Goal: Task Accomplishment & Management: Complete application form

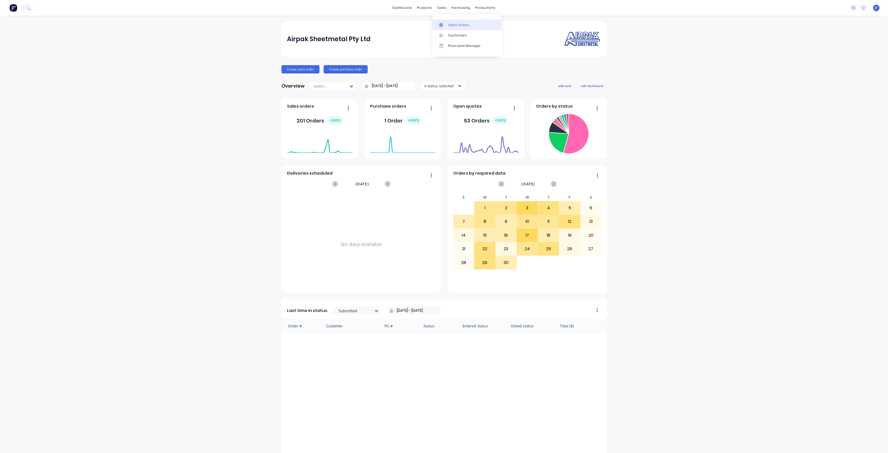
click at [452, 28] on link "Sales Orders" at bounding box center [467, 25] width 69 height 10
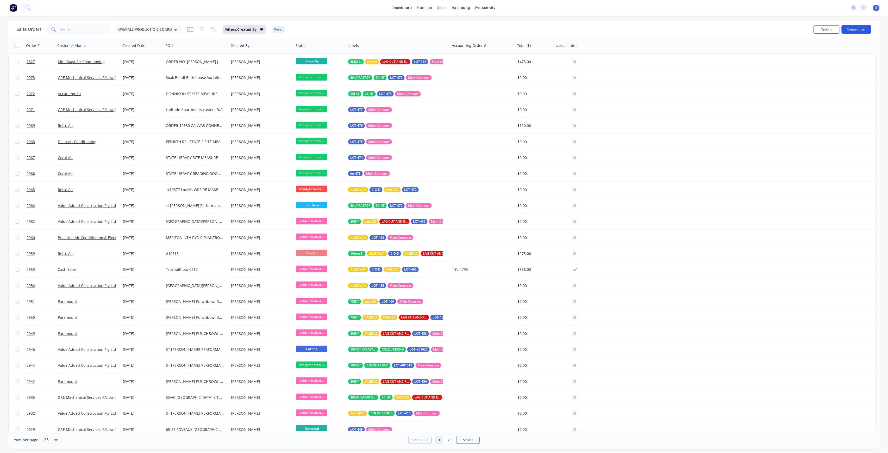
click at [852, 29] on button "Create order" at bounding box center [857, 29] width 30 height 8
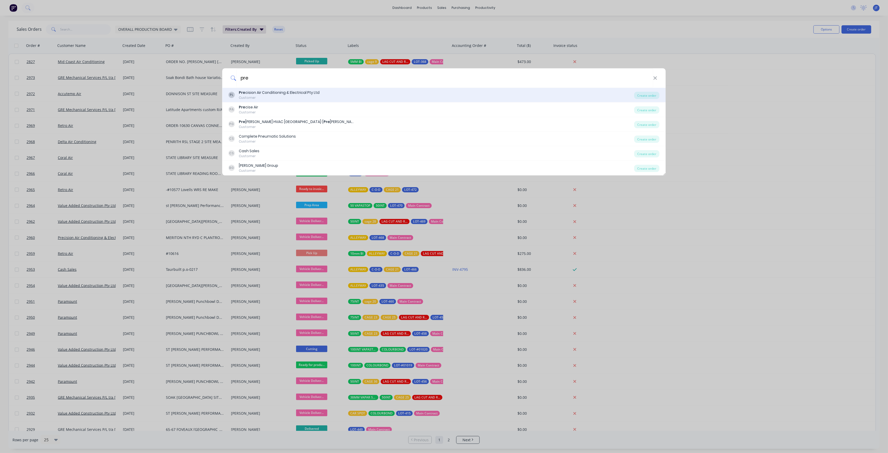
type input "pre"
click at [297, 99] on div "Customer" at bounding box center [279, 97] width 81 height 5
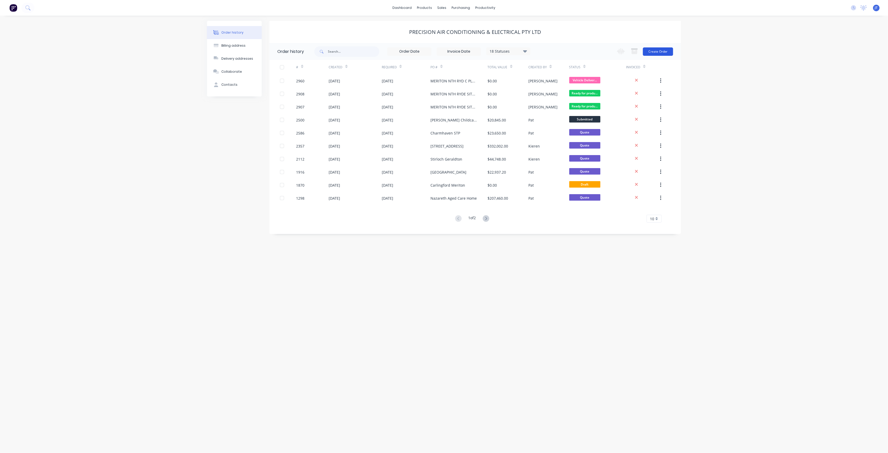
click at [652, 47] on button "Create Order" at bounding box center [658, 51] width 30 height 8
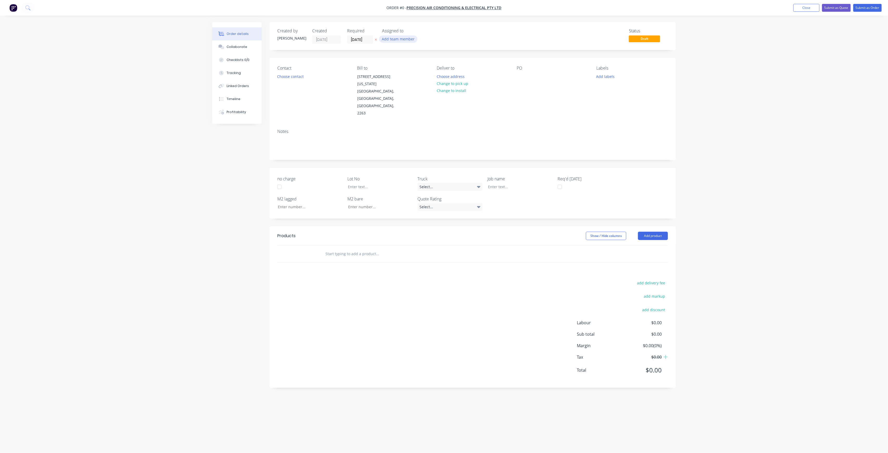
click at [407, 37] on button "Add team member" at bounding box center [398, 38] width 38 height 7
click at [405, 66] on div "[PERSON_NAME] (You)" at bounding box center [424, 67] width 52 height 5
click at [367, 38] on div "Creating draft order... Loading... Order details Collaborate Checklists 0/0 Tra…" at bounding box center [444, 216] width 474 height 389
click at [370, 37] on input "[DATE]" at bounding box center [361, 40] width 26 height 8
click at [405, 107] on div "3" at bounding box center [407, 107] width 8 height 8
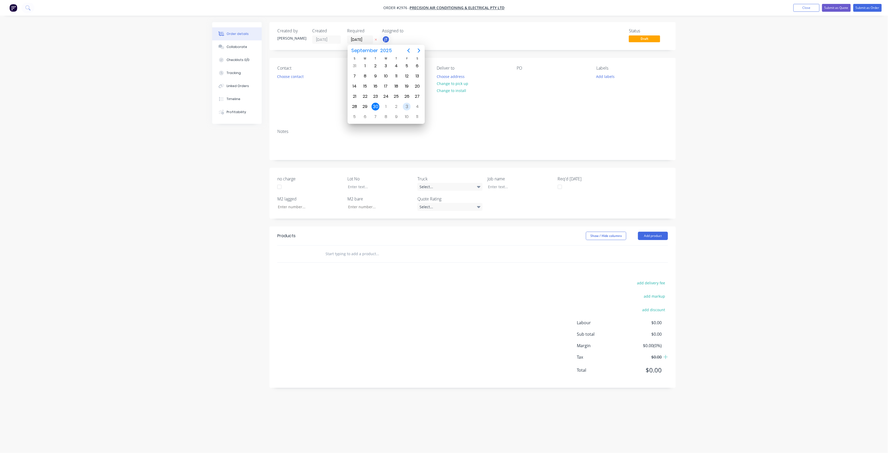
type input "[DATE]"
click at [302, 74] on button "Choose contact" at bounding box center [291, 76] width 32 height 7
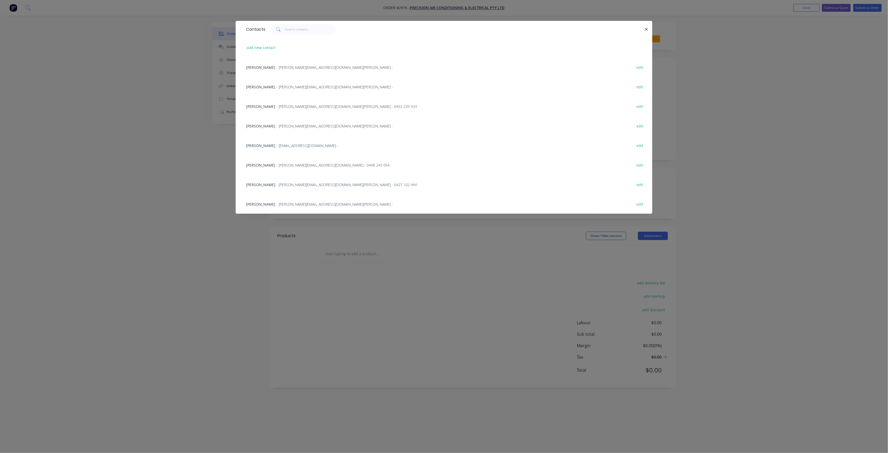
click at [288, 160] on div "Luke Selby - [EMAIL_ADDRESS][DOMAIN_NAME] - 0448 243 054 edit" at bounding box center [444, 165] width 401 height 20
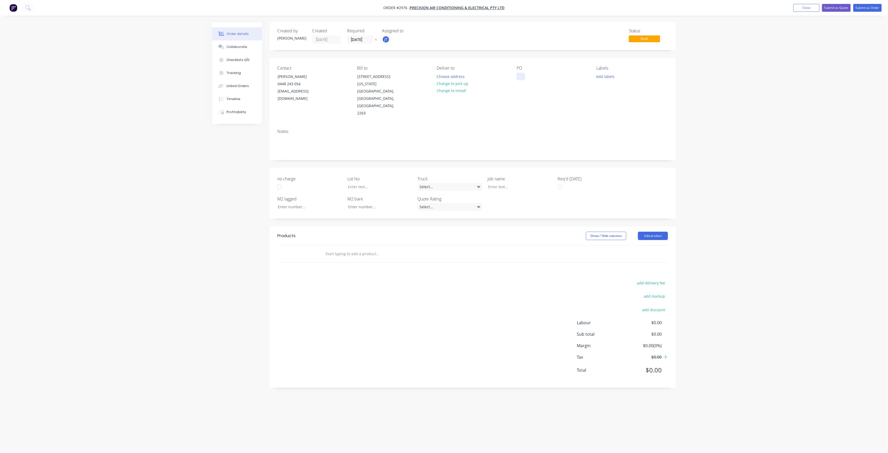
click at [521, 77] on div at bounding box center [521, 77] width 8 height 8
click at [344, 249] on input "text" at bounding box center [377, 254] width 104 height 10
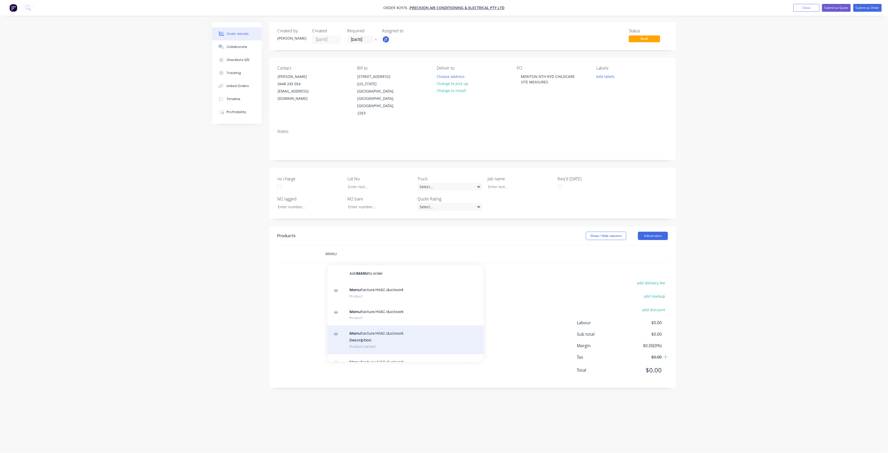
type input "MANU"
click at [385, 325] on div "Manu facture HVAC ductwork Description Product variant" at bounding box center [406, 339] width 156 height 29
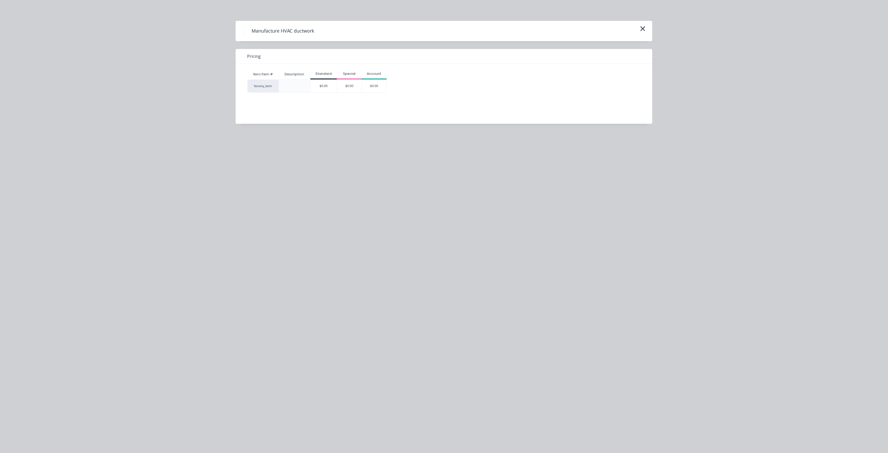
click at [330, 81] on div "$0.00" at bounding box center [324, 86] width 26 height 13
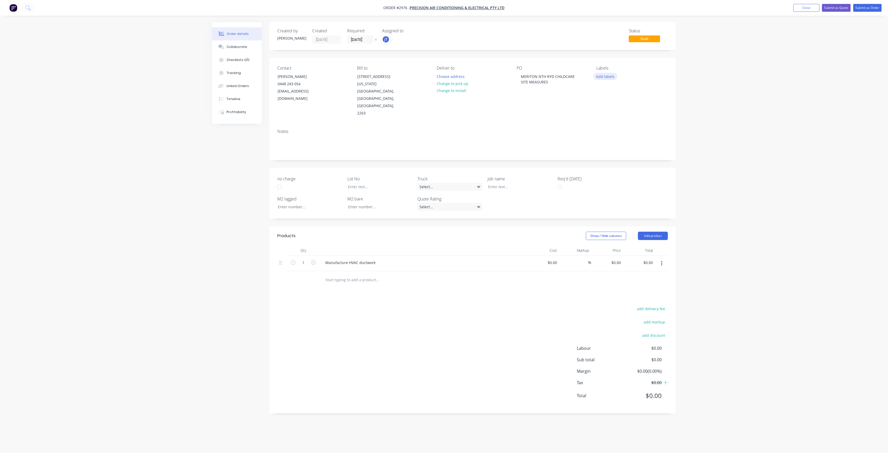
click at [602, 77] on button "Add labels" at bounding box center [606, 76] width 24 height 7
click at [641, 90] on input "text" at bounding box center [640, 92] width 54 height 10
drag, startPoint x: 624, startPoint y: 91, endPoint x: 609, endPoint y: 90, distance: 15.4
click at [609, 90] on div "LOT-480" at bounding box center [636, 92] width 68 height 10
type input "LOT-480"
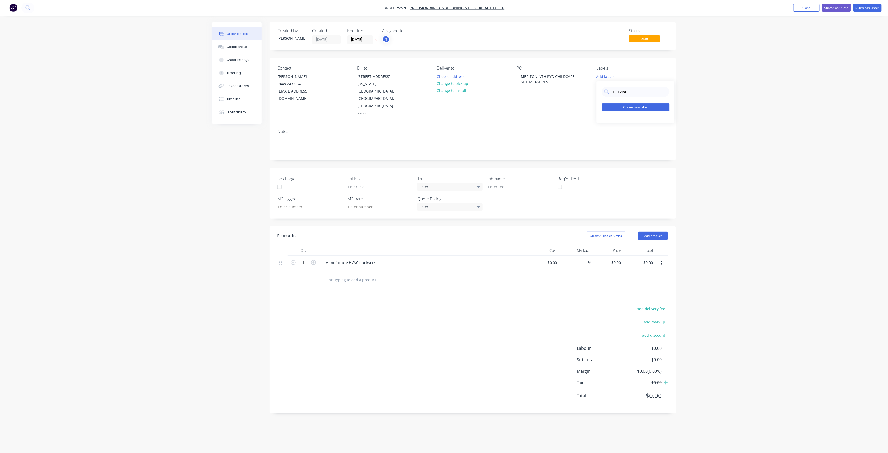
click at [624, 106] on button "Create new label" at bounding box center [636, 107] width 68 height 8
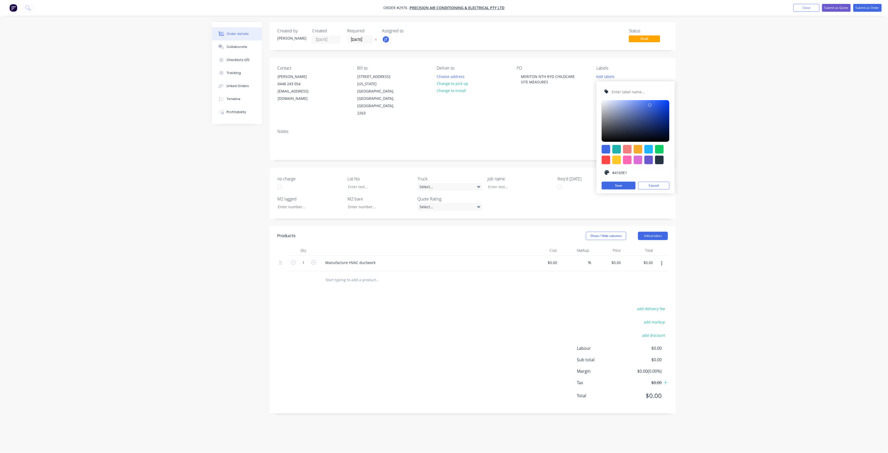
click at [633, 94] on input "text" at bounding box center [638, 92] width 55 height 10
paste input "LOT-480"
type input "LOT-480"
click at [620, 186] on button "Save" at bounding box center [619, 186] width 34 height 8
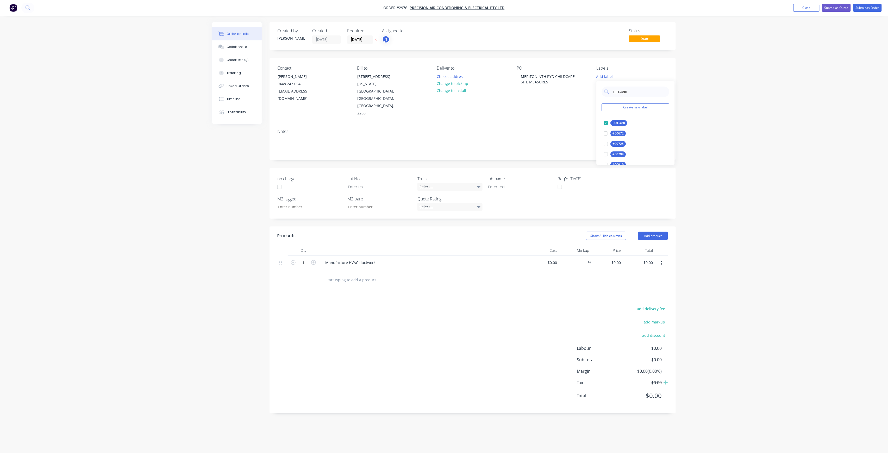
drag, startPoint x: 634, startPoint y: 91, endPoint x: 597, endPoint y: 91, distance: 37.3
click at [597, 91] on div "LOT-480 Create new label LOT-480 edit #00672 edit #00725 edit #00798 edit #0091…" at bounding box center [636, 122] width 78 height 83
type input "MAIN"
click at [628, 124] on div "Main Contract" at bounding box center [624, 123] width 26 height 6
click at [527, 183] on div at bounding box center [516, 187] width 65 height 8
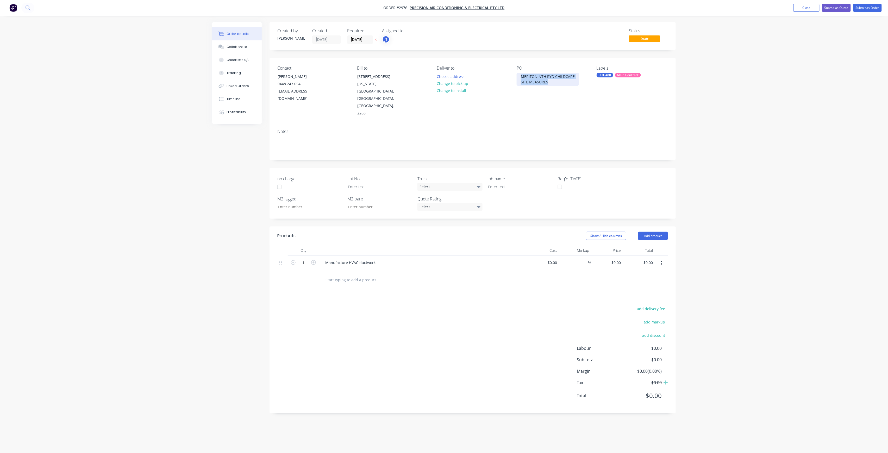
drag, startPoint x: 549, startPoint y: 82, endPoint x: 517, endPoint y: 77, distance: 32.2
click at [517, 77] on div "MERITON NTH RYD CHILDCARE SITE MEASURES" at bounding box center [548, 79] width 62 height 13
copy div "MERITON NTH RYD CHILDCARE SITE MEASURES"
click at [511, 183] on div at bounding box center [516, 187] width 65 height 8
paste div
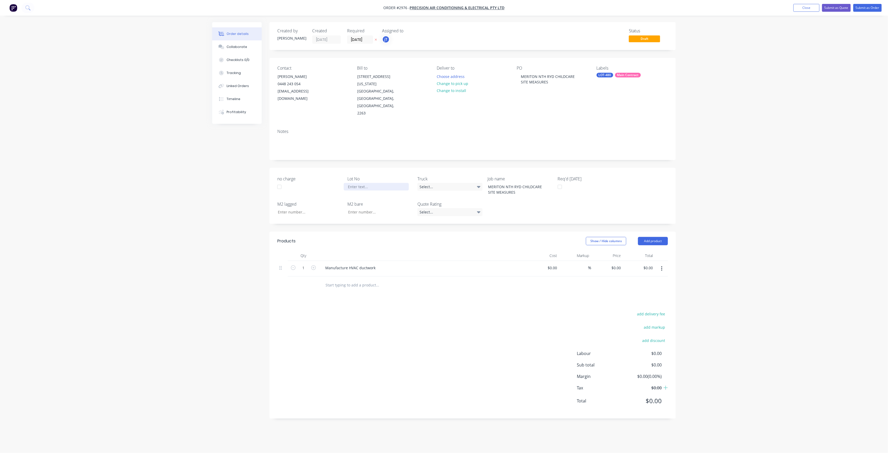
click at [388, 183] on div at bounding box center [376, 187] width 65 height 8
click at [872, 9] on button "Submit as Order" at bounding box center [868, 8] width 28 height 8
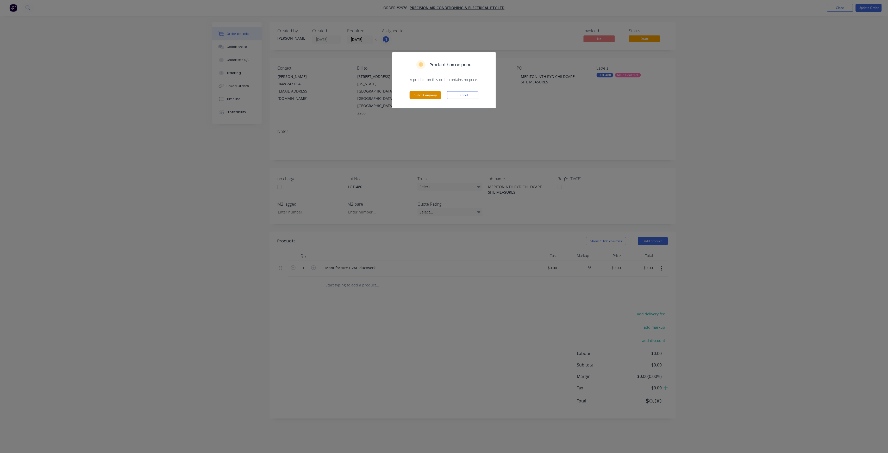
click at [430, 94] on button "Submit anyway" at bounding box center [425, 95] width 31 height 8
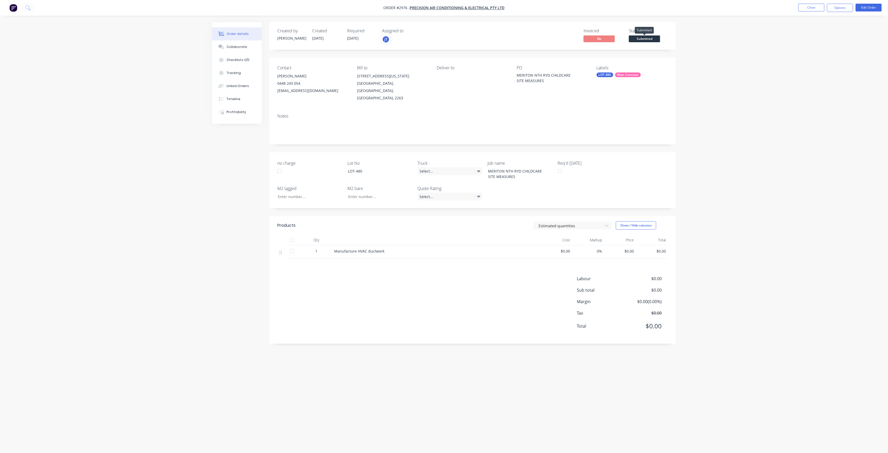
click at [646, 40] on span "Submitted" at bounding box center [644, 38] width 31 height 7
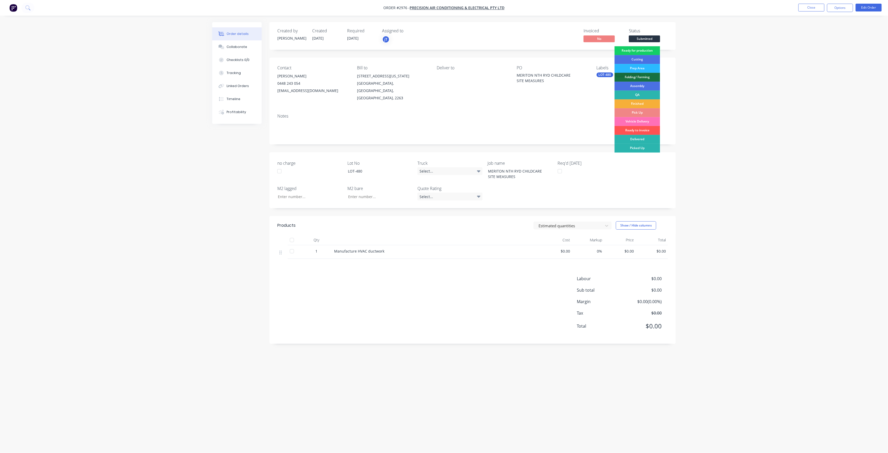
click at [657, 51] on div "Ready for production" at bounding box center [638, 50] width 46 height 9
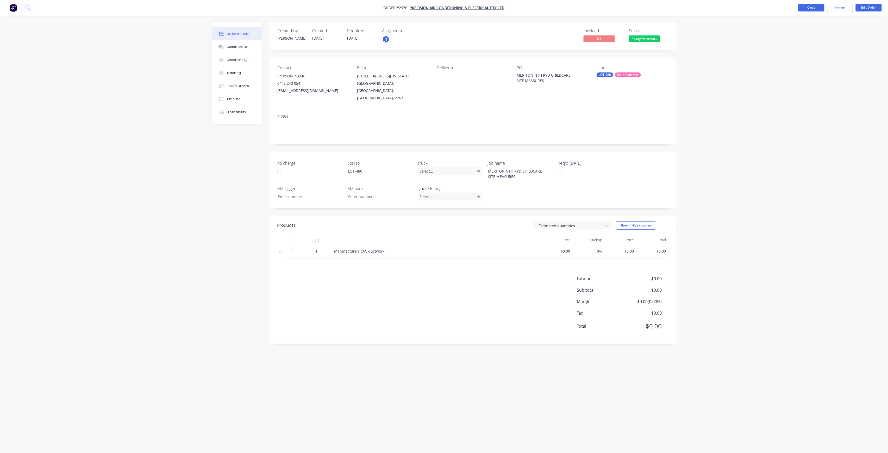
click at [812, 11] on button "Close" at bounding box center [812, 8] width 26 height 8
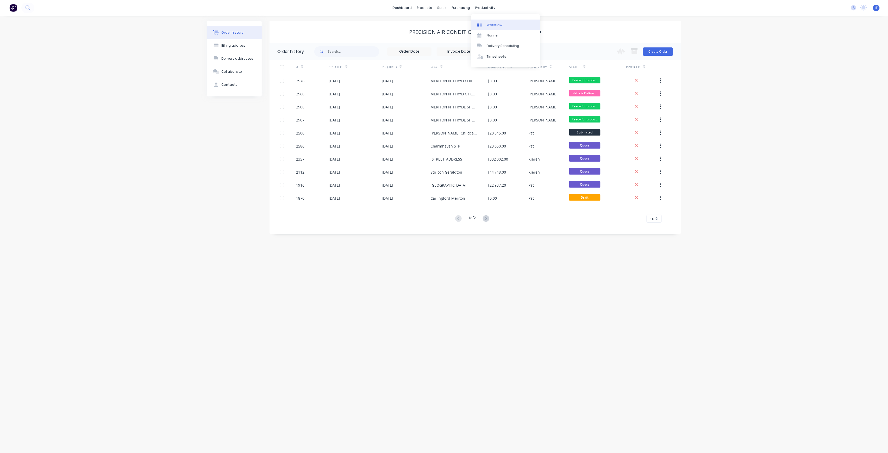
click at [501, 25] on div "Workflow" at bounding box center [495, 25] width 16 height 5
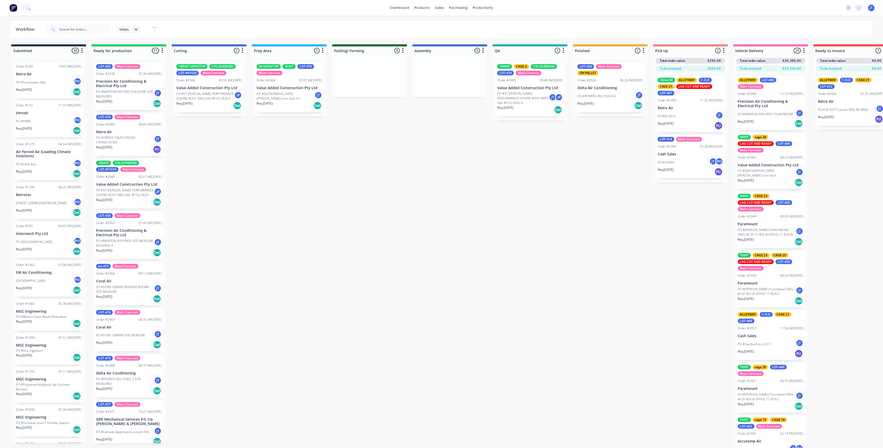
click at [120, 91] on p "PO #MERITON NTH RYD CHILDCARE SITE MEASURES" at bounding box center [125, 93] width 58 height 9
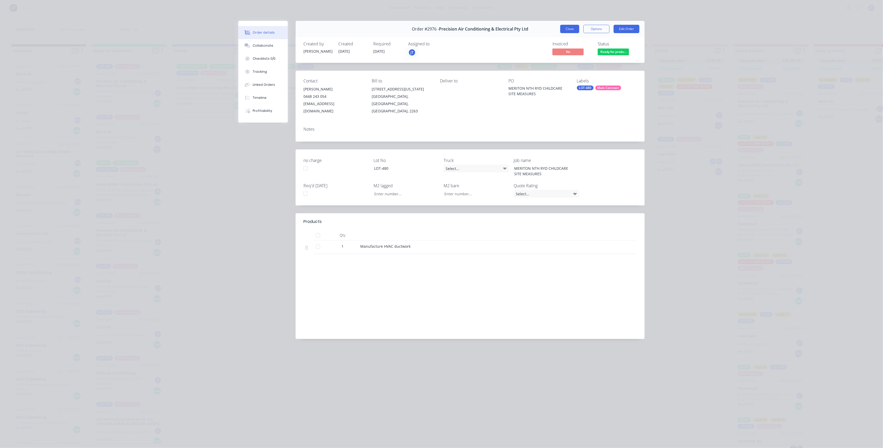
click at [568, 26] on button "Close" at bounding box center [569, 29] width 19 height 8
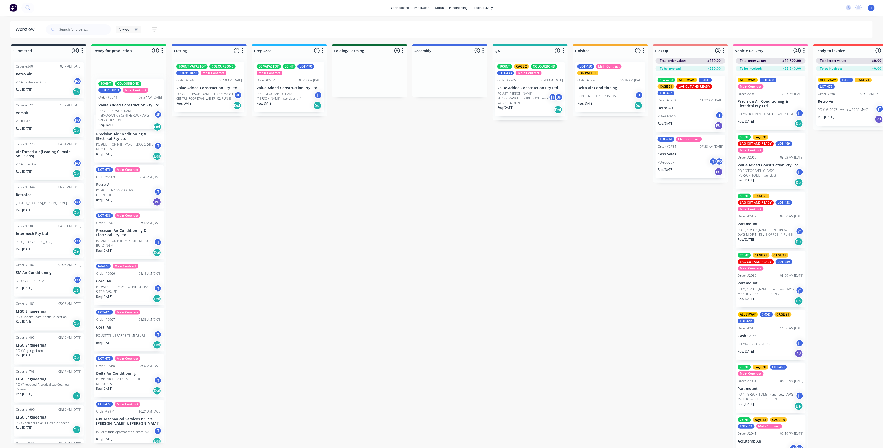
drag, startPoint x: 129, startPoint y: 189, endPoint x: 133, endPoint y: 106, distance: 83.0
click at [133, 106] on div "LOT-480 Main Contract Order #2976 05:36 AM [DATE] Precision Air Conditioning & …" at bounding box center [128, 250] width 75 height 385
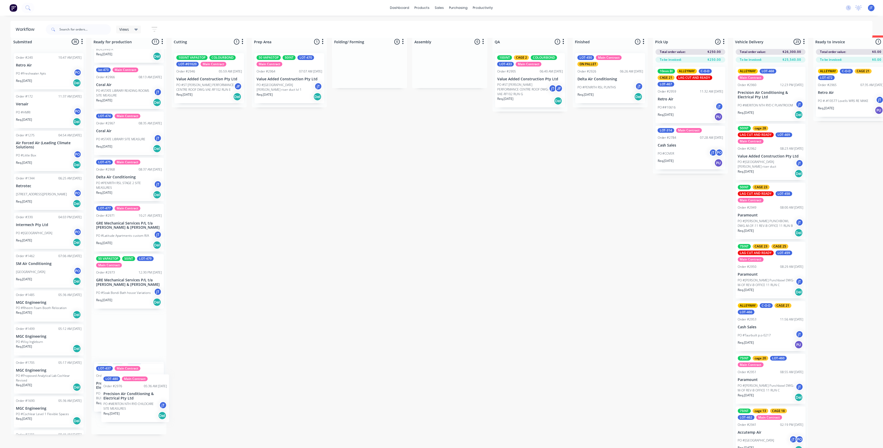
scroll to position [164, 0]
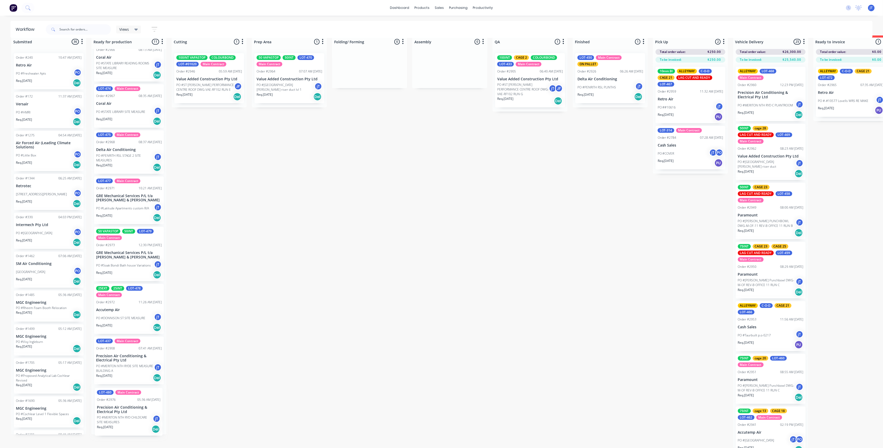
drag, startPoint x: 137, startPoint y: 139, endPoint x: 135, endPoint y: 413, distance: 273.6
click at [135, 413] on div "100INT COLOURBOND LOT-#01019 Main Contract Order #2944 05:57 AM [DATE] Value Ad…" at bounding box center [128, 241] width 75 height 385
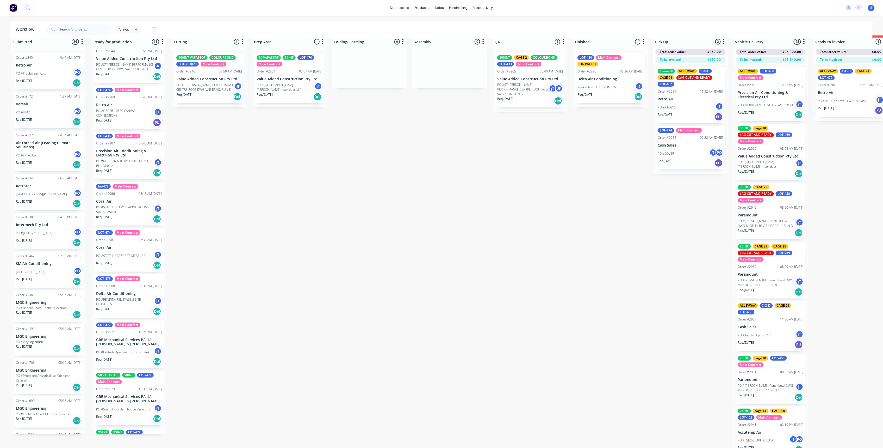
scroll to position [0, 0]
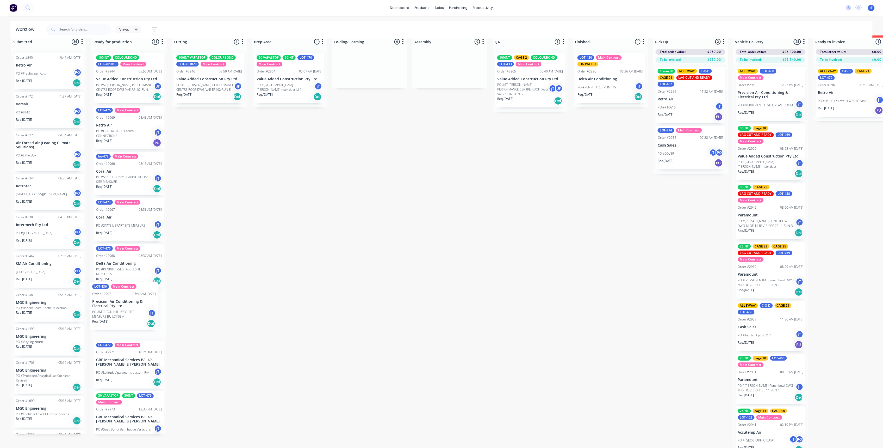
drag, startPoint x: 135, startPoint y: 175, endPoint x: 132, endPoint y: 309, distance: 133.7
click at [130, 311] on div "100INT COLOURBOND LOT-#01019 Main Contract Order #2944 05:57 AM [DATE] Value Ad…" at bounding box center [128, 241] width 75 height 385
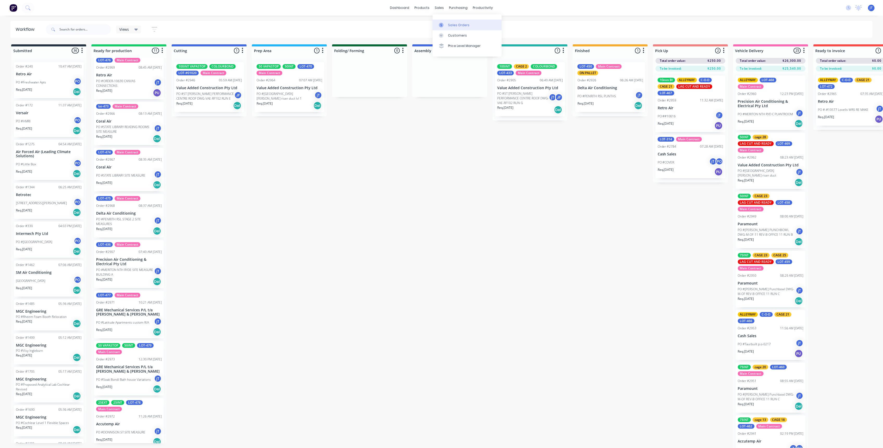
click at [463, 26] on div "Sales Orders" at bounding box center [458, 25] width 21 height 5
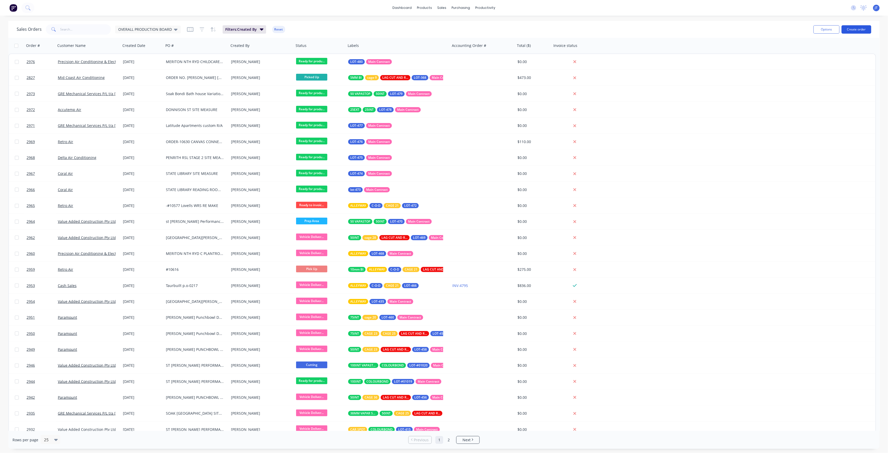
click at [859, 31] on button "Create order" at bounding box center [857, 29] width 30 height 8
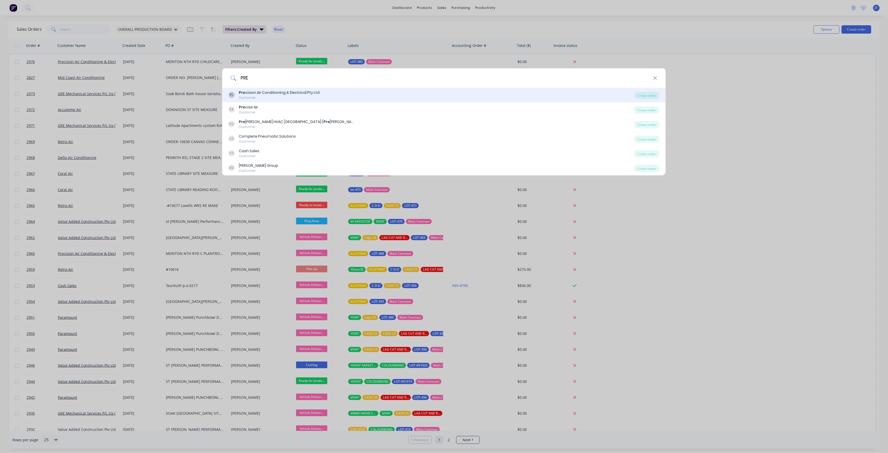
type input "PRE"
click at [395, 96] on div "PL Pre cision Air Conditioning & Electrical Pty Ltd Customer" at bounding box center [432, 95] width 406 height 10
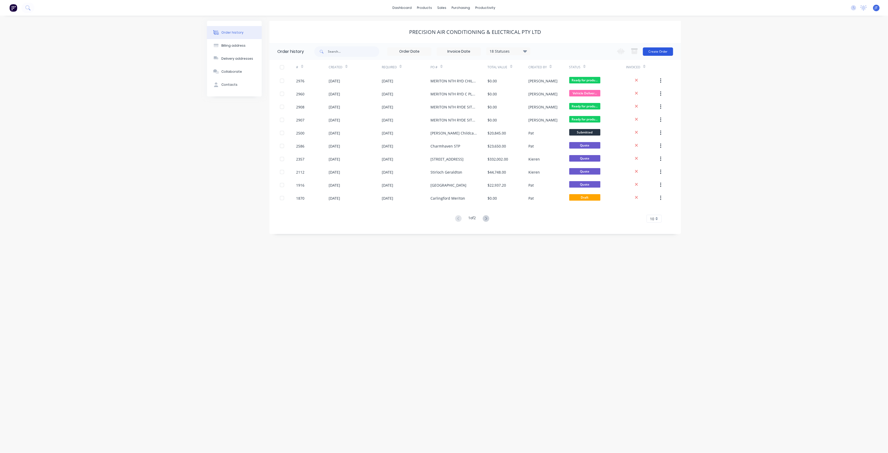
click at [669, 49] on button "Create Order" at bounding box center [658, 51] width 30 height 8
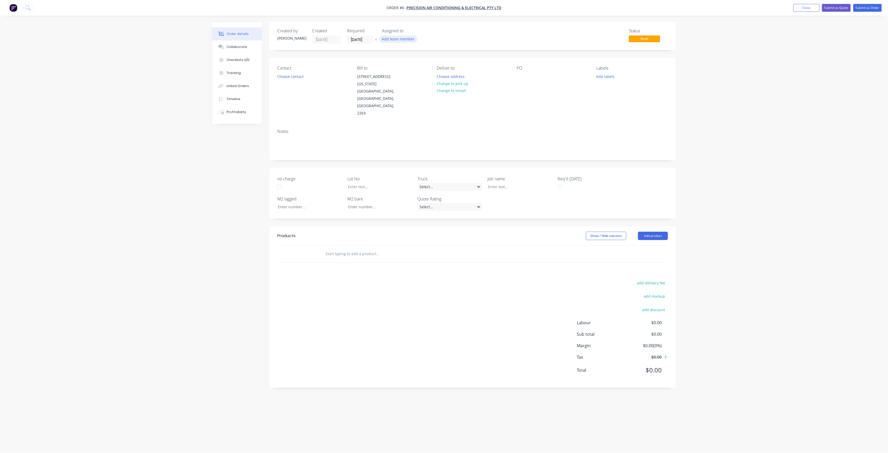
click at [413, 40] on button "Add team member" at bounding box center [398, 38] width 38 height 7
click at [415, 66] on div "[PERSON_NAME] (You)" at bounding box center [424, 67] width 52 height 5
click at [298, 79] on div "Creating draft order... Loading... Order details Collaborate Checklists 0/0 Tra…" at bounding box center [444, 216] width 474 height 389
click at [300, 75] on button "Choose contact" at bounding box center [291, 76] width 32 height 7
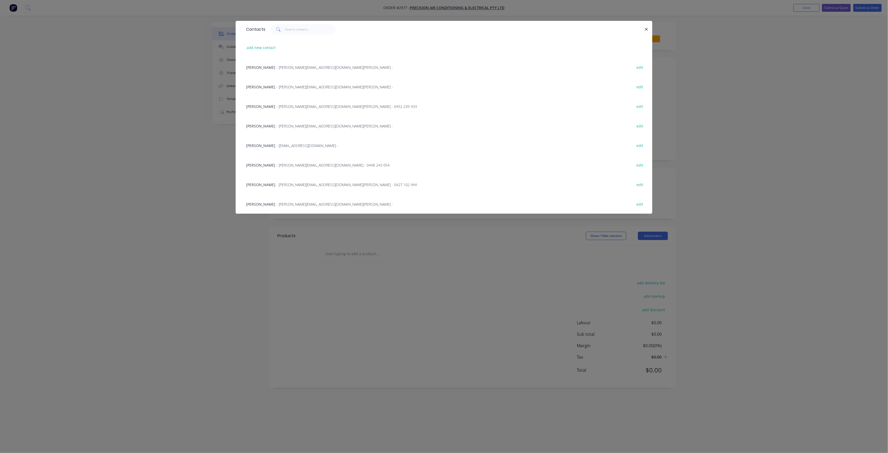
click at [299, 166] on span "- [PERSON_NAME][EMAIL_ADDRESS][DOMAIN_NAME] - 0448 243 054" at bounding box center [332, 165] width 113 height 5
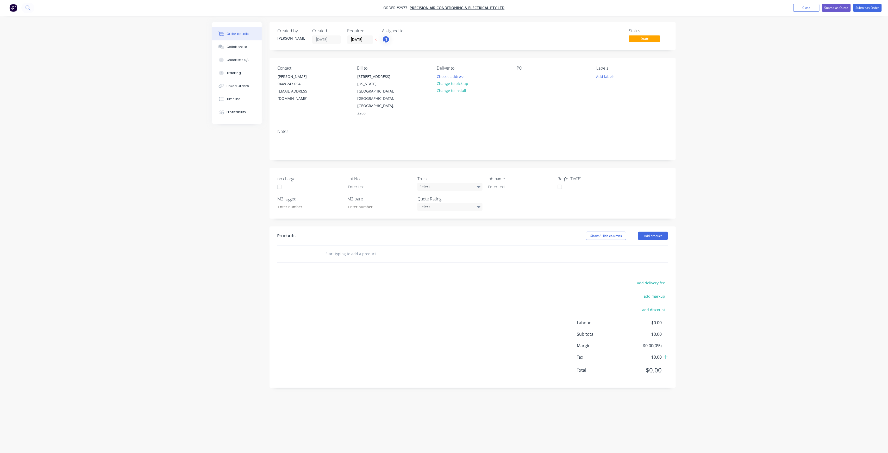
click at [526, 76] on div "PO" at bounding box center [552, 91] width 71 height 51
click at [524, 77] on div at bounding box center [521, 77] width 8 height 8
click at [605, 73] on button "Add labels" at bounding box center [606, 76] width 24 height 7
click at [654, 89] on input "text" at bounding box center [640, 92] width 54 height 10
type input "LOT-481"
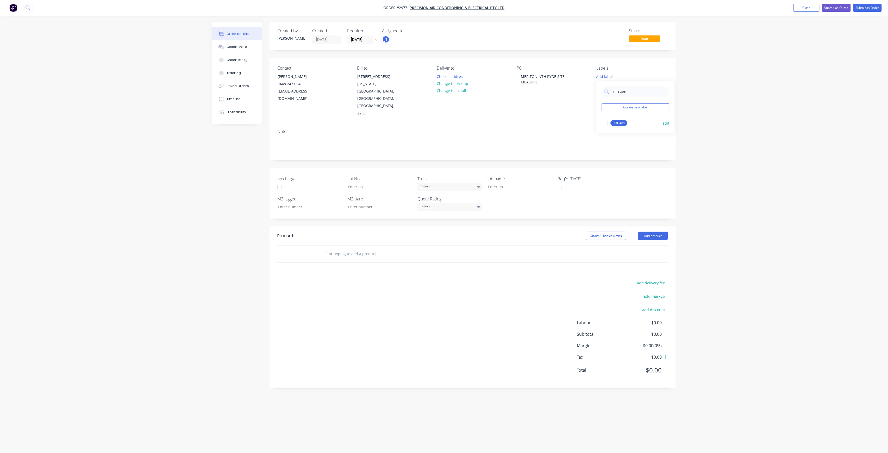
click at [626, 124] on div "LOT-481" at bounding box center [619, 123] width 17 height 6
click at [384, 183] on div at bounding box center [376, 187] width 65 height 8
click at [612, 73] on div "LOT-481" at bounding box center [605, 75] width 17 height 5
drag, startPoint x: 635, startPoint y: 88, endPoint x: 617, endPoint y: 95, distance: 19.2
click at [617, 95] on div "LOT-481 Create new label LOT-481 edit" at bounding box center [636, 105] width 78 height 52
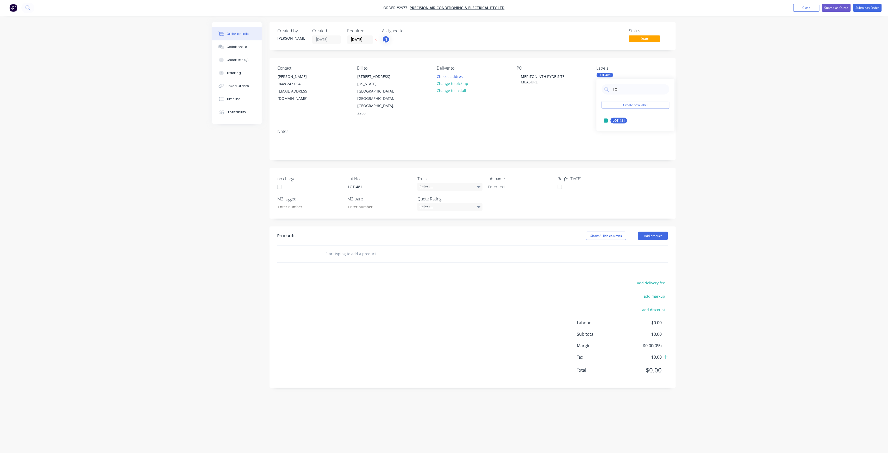
type input "L"
type input "MAIN"
click at [619, 120] on div "Main Contract" at bounding box center [624, 121] width 26 height 6
click at [528, 183] on div at bounding box center [516, 187] width 65 height 8
drag, startPoint x: 358, startPoint y: 239, endPoint x: 353, endPoint y: 243, distance: 6.6
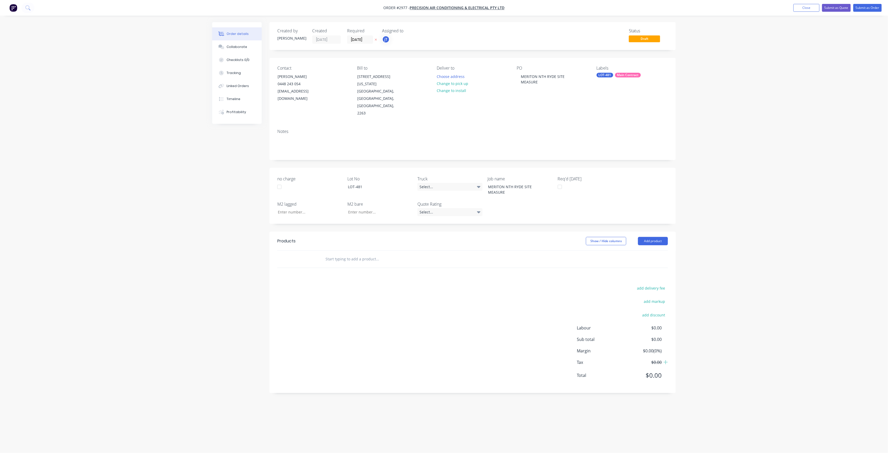
click at [358, 254] on input "text" at bounding box center [377, 259] width 104 height 10
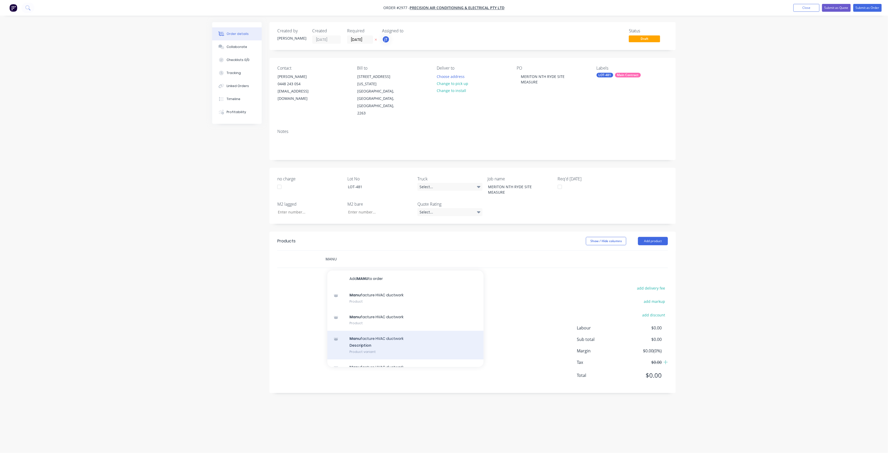
type input "MANU"
click at [387, 331] on div "Manu facture HVAC ductwork Description Product variant" at bounding box center [406, 345] width 156 height 29
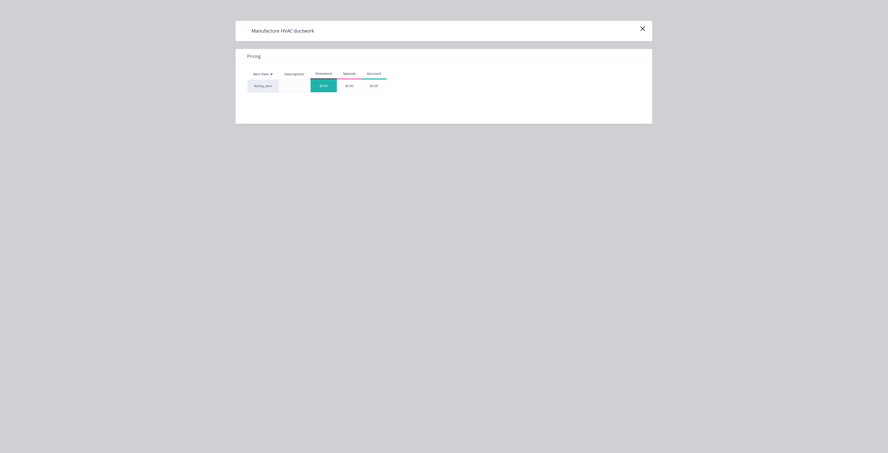
click at [326, 83] on div "$0.00" at bounding box center [324, 86] width 26 height 13
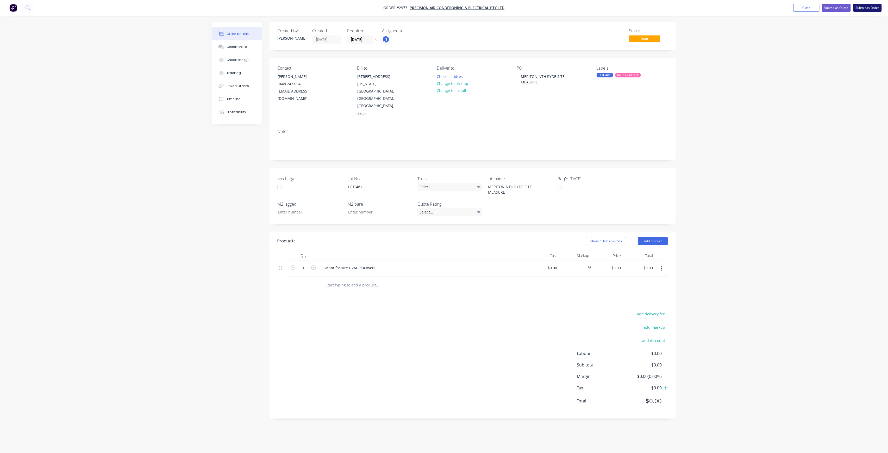
click at [872, 9] on button "Submit as Order" at bounding box center [868, 8] width 28 height 8
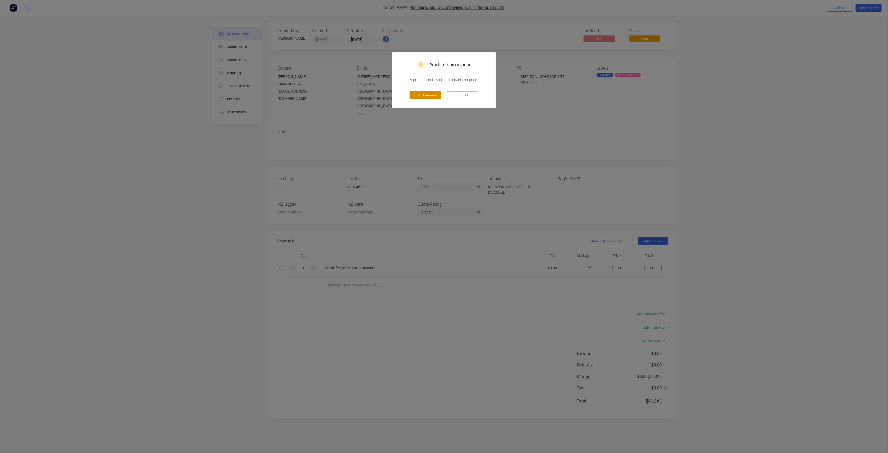
click at [435, 92] on button "Submit anyway" at bounding box center [425, 95] width 31 height 8
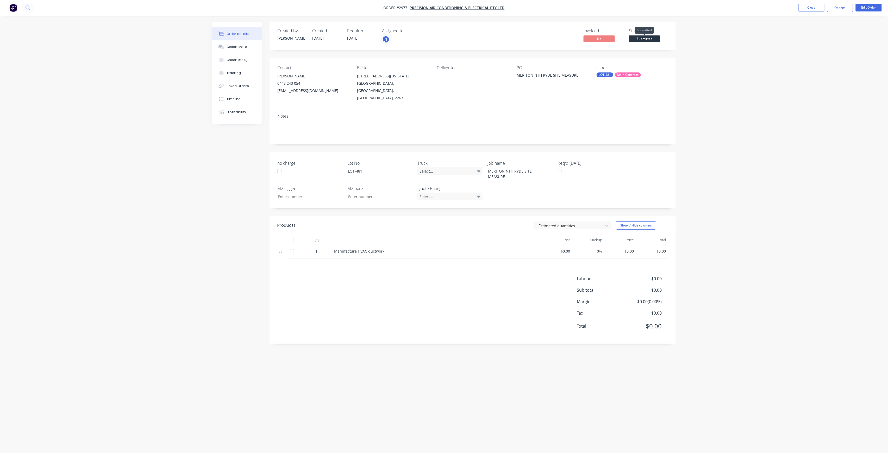
click at [652, 38] on span "Submitted" at bounding box center [644, 38] width 31 height 7
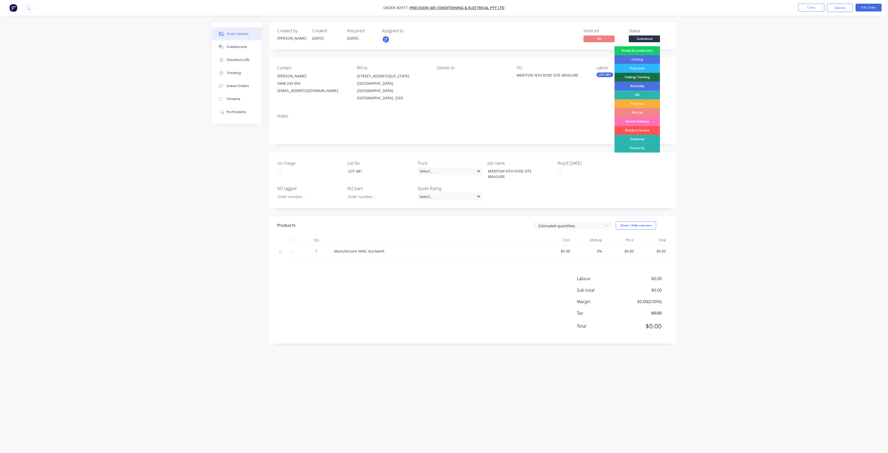
click at [648, 48] on div "Ready for production" at bounding box center [638, 50] width 46 height 9
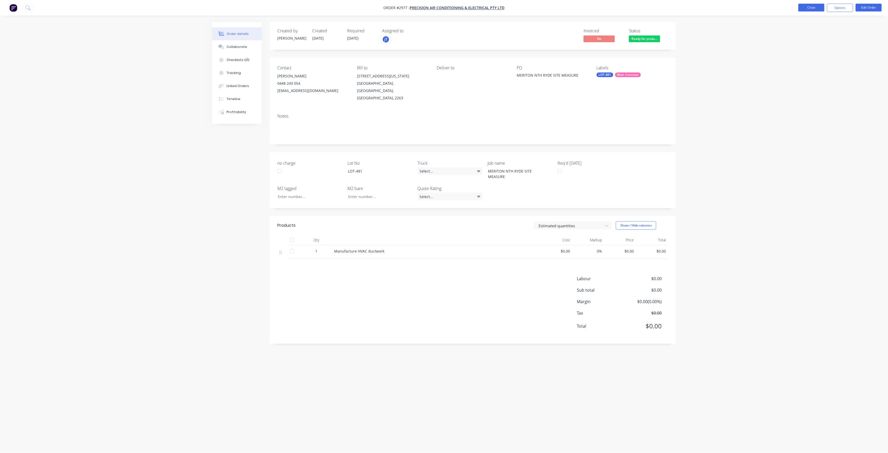
click at [812, 8] on button "Close" at bounding box center [812, 8] width 26 height 8
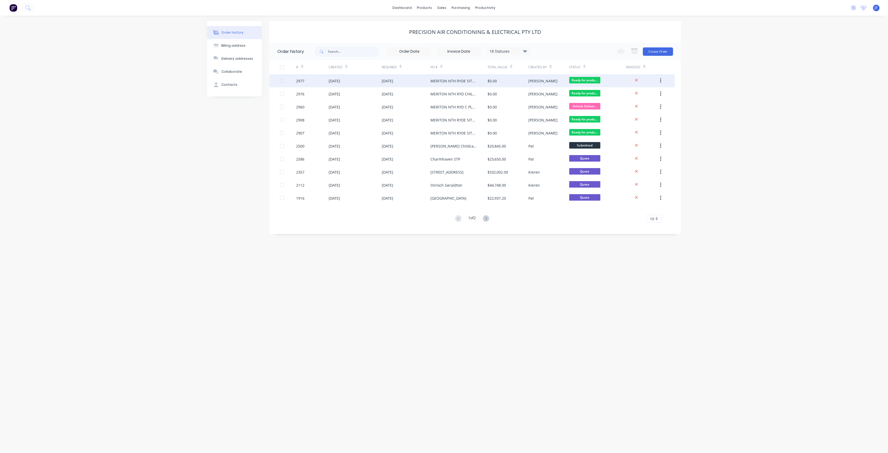
click at [393, 79] on div "[DATE]" at bounding box center [387, 80] width 11 height 5
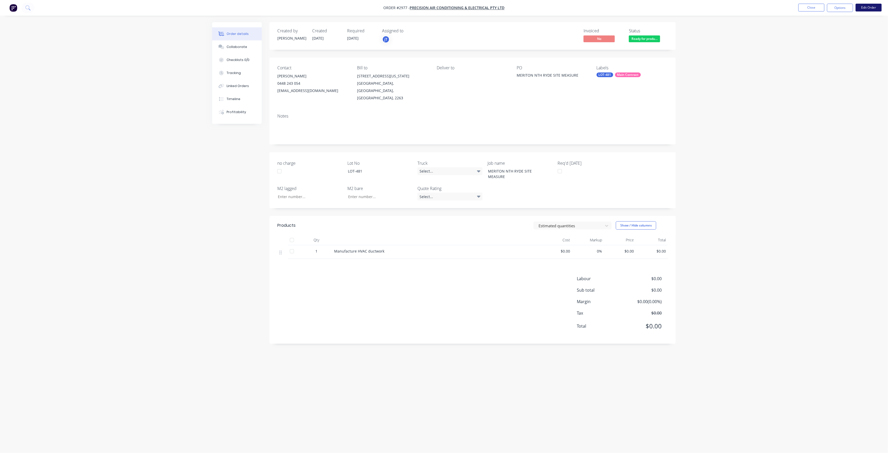
click at [878, 4] on button "Edit Order" at bounding box center [869, 8] width 26 height 8
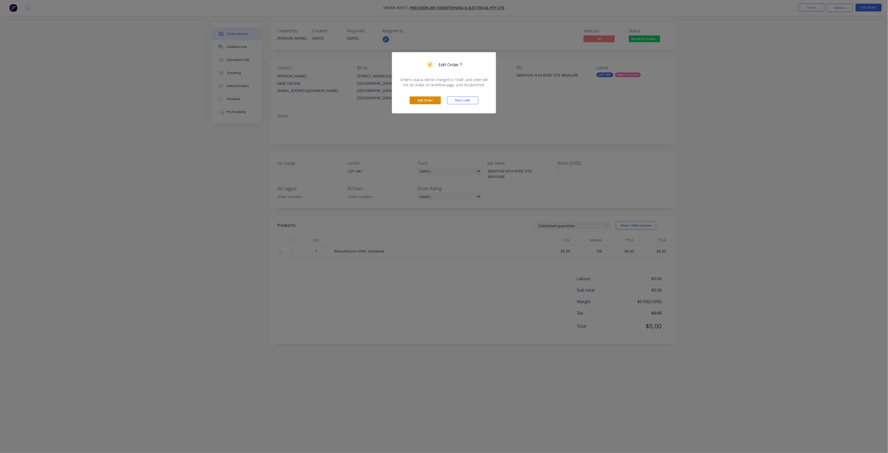
click at [437, 101] on button "Edit Order" at bounding box center [425, 100] width 31 height 8
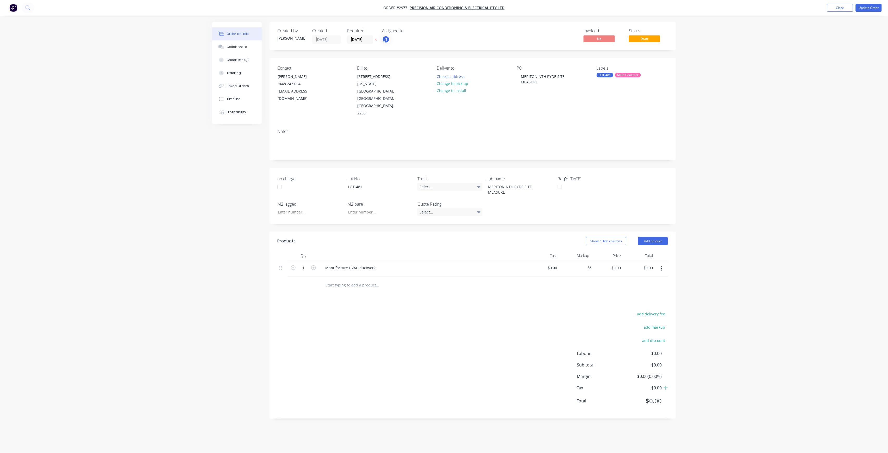
click at [363, 35] on div "Required [DATE]" at bounding box center [361, 35] width 29 height 15
click at [361, 38] on input "[DATE]" at bounding box center [361, 40] width 26 height 8
click at [405, 106] on div "3" at bounding box center [407, 107] width 8 height 8
type input "[DATE]"
click at [868, 6] on button "Update Order" at bounding box center [869, 8] width 26 height 8
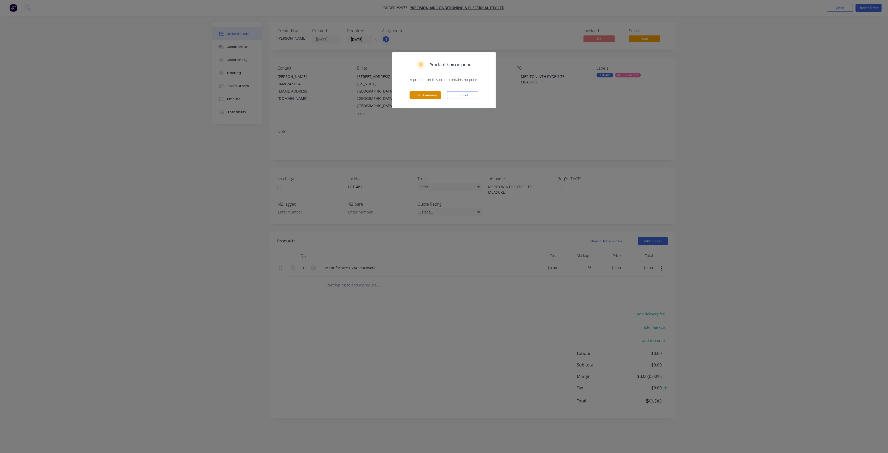
click at [434, 98] on button "Submit anyway" at bounding box center [425, 95] width 31 height 8
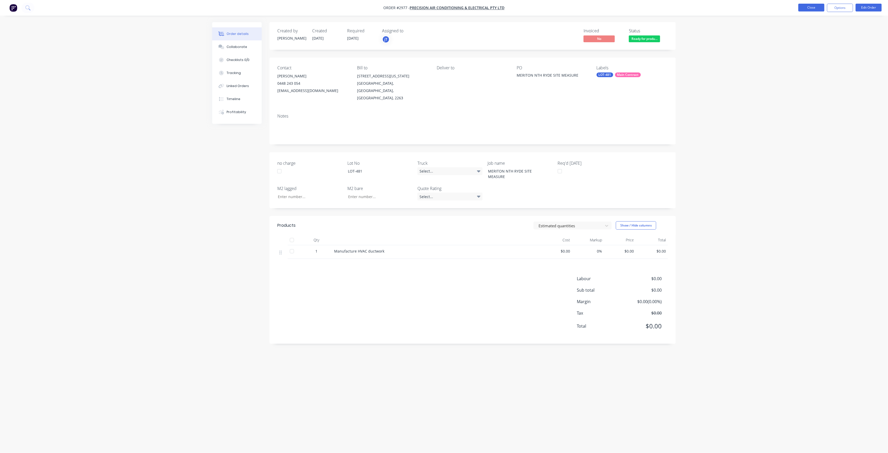
click at [802, 10] on button "Close" at bounding box center [812, 8] width 26 height 8
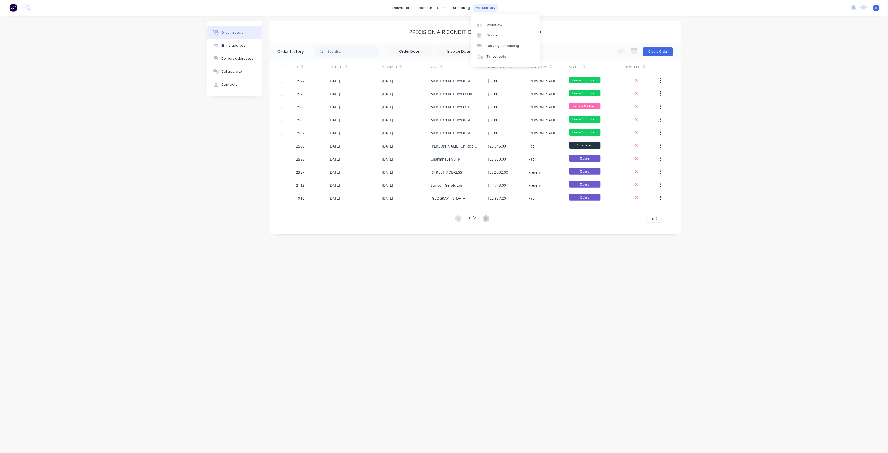
click at [480, 6] on div "productivity" at bounding box center [485, 8] width 25 height 8
click at [488, 22] on link "Workflow" at bounding box center [505, 25] width 69 height 10
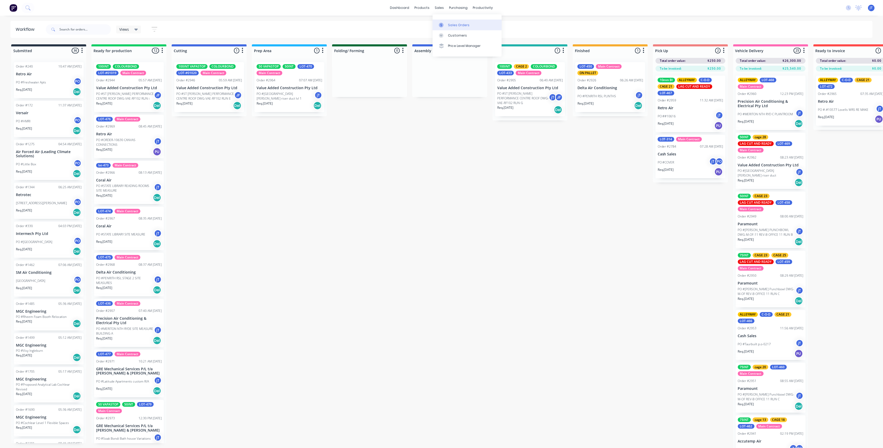
click at [488, 23] on link "Sales Orders" at bounding box center [467, 25] width 69 height 10
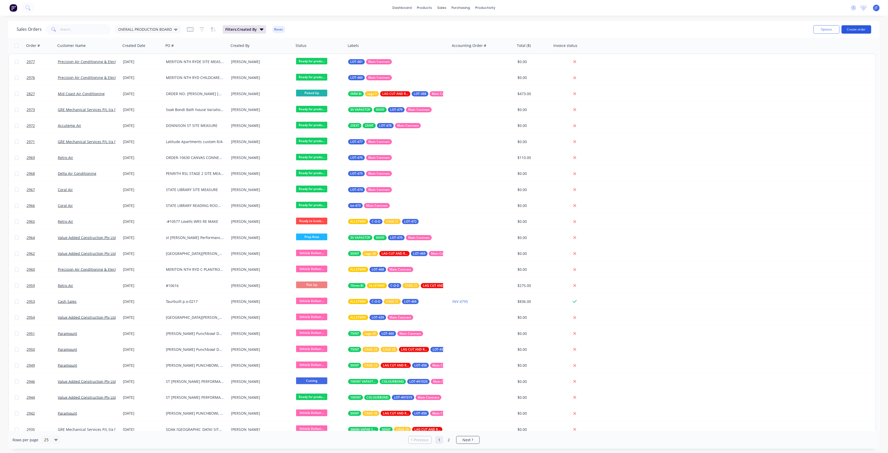
click at [852, 29] on button "Create order" at bounding box center [857, 29] width 30 height 8
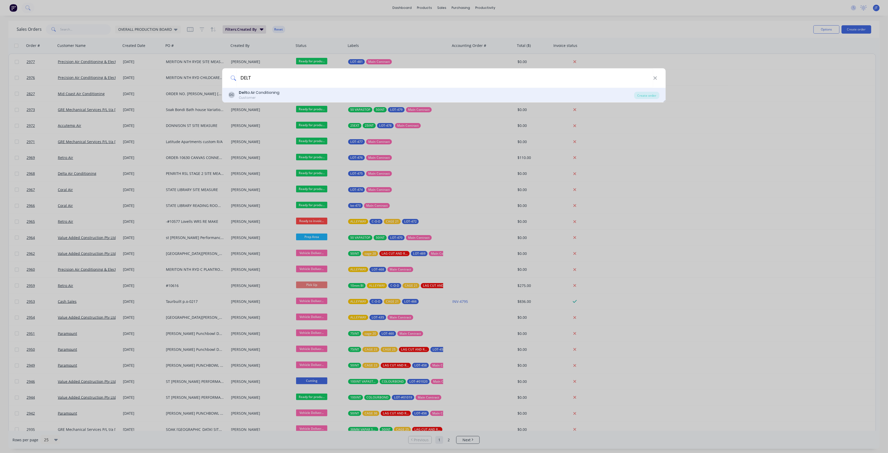
type input "DELT"
click at [391, 95] on div "DC Delt a Air Conditioning Customer" at bounding box center [432, 95] width 406 height 10
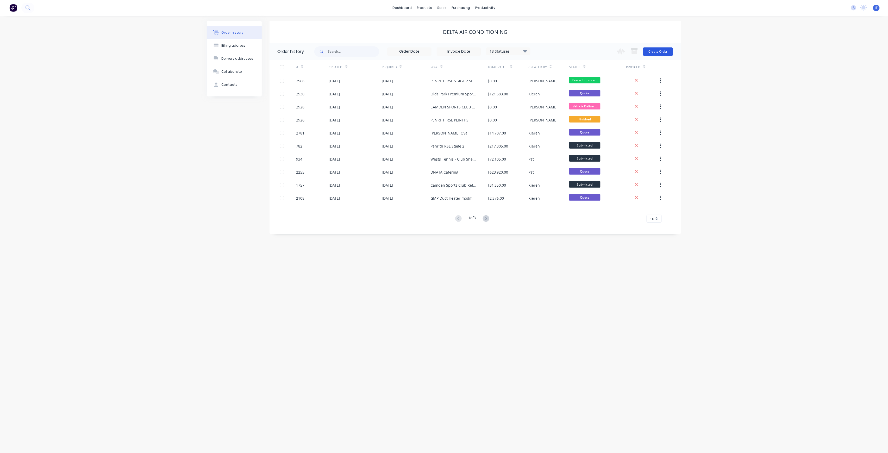
click at [668, 47] on button "Create Order" at bounding box center [658, 51] width 30 height 8
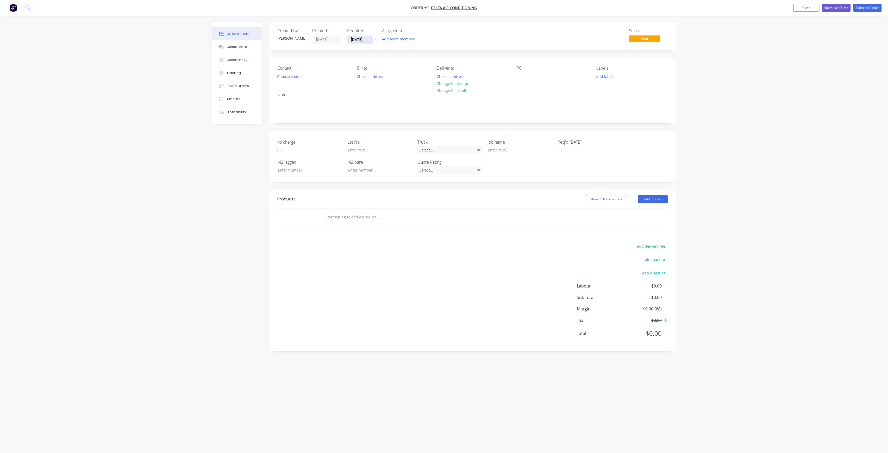
click at [372, 42] on input "[DATE]" at bounding box center [361, 40] width 26 height 8
click at [397, 106] on div "2" at bounding box center [397, 107] width 8 height 8
type input "[DATE]"
click at [409, 38] on button "Add team member" at bounding box center [398, 38] width 38 height 7
click at [415, 68] on div "[PERSON_NAME] (You)" at bounding box center [424, 67] width 52 height 5
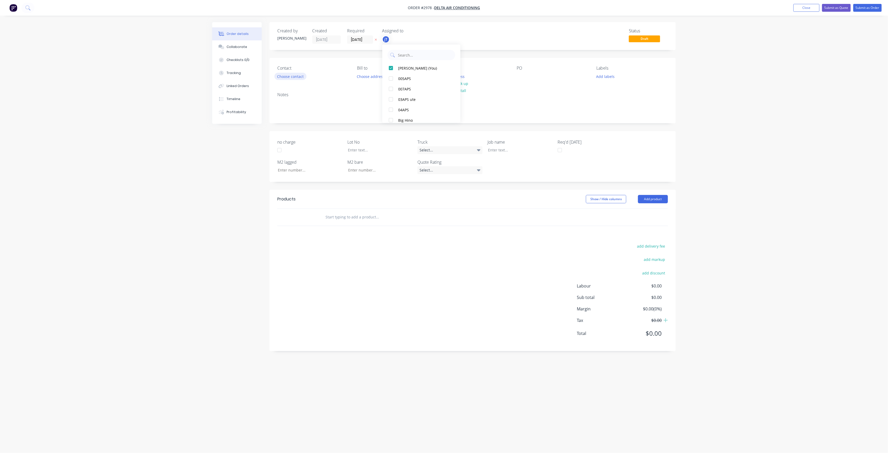
click at [289, 77] on button "Choose contact" at bounding box center [291, 76] width 32 height 7
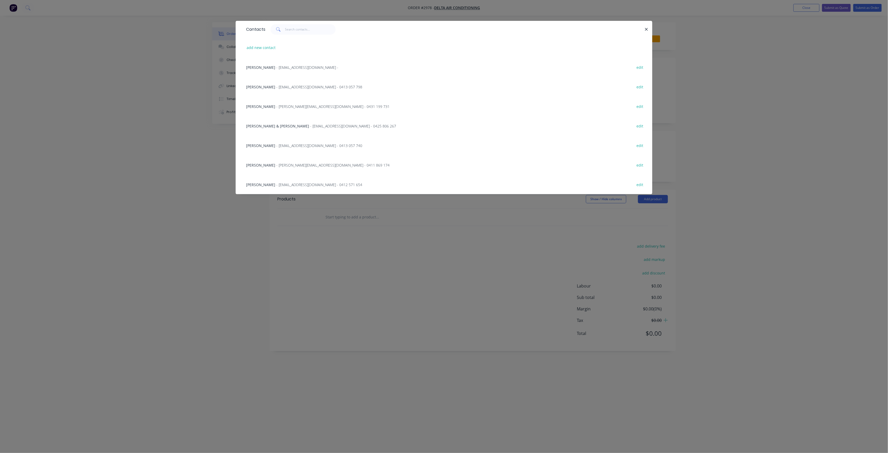
click at [290, 163] on span "- [PERSON_NAME][EMAIL_ADDRESS][DOMAIN_NAME] - 0411 869 174" at bounding box center [332, 165] width 113 height 5
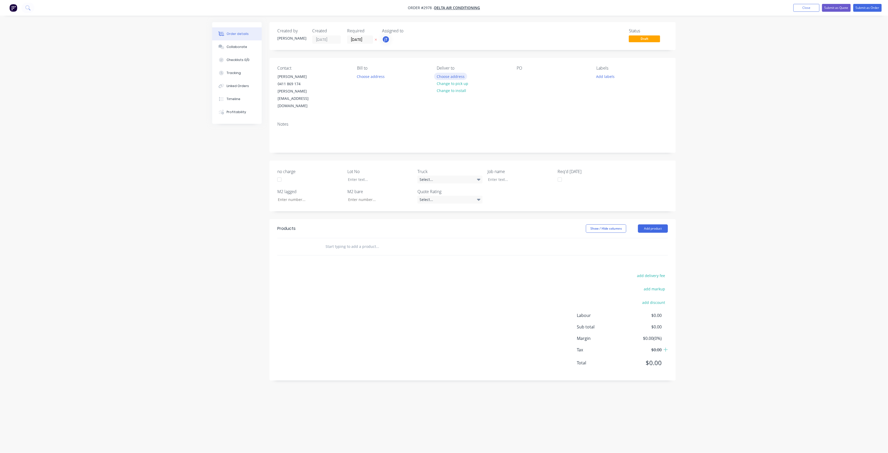
click at [463, 75] on button "Choose address" at bounding box center [450, 76] width 33 height 7
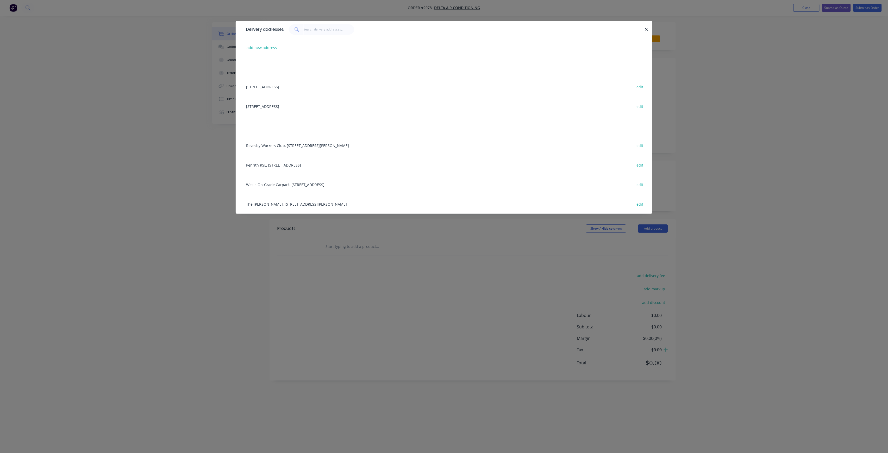
click at [323, 162] on div "Penrith RSL, [STREET_ADDRESS] edit" at bounding box center [444, 165] width 401 height 20
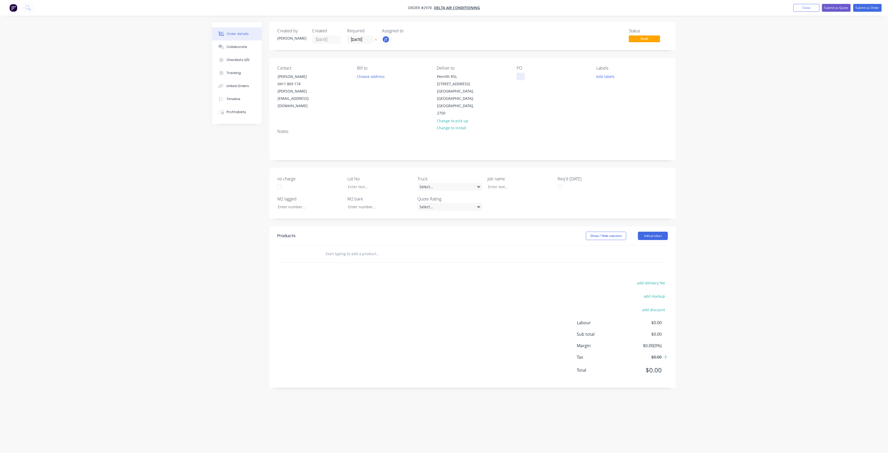
click at [518, 73] on div at bounding box center [521, 77] width 8 height 8
click at [607, 78] on button "Add labels" at bounding box center [606, 76] width 24 height 7
click at [617, 88] on input "text" at bounding box center [640, 92] width 54 height 10
click at [622, 121] on div "LOT-482" at bounding box center [619, 123] width 17 height 6
drag, startPoint x: 644, startPoint y: 90, endPoint x: 579, endPoint y: 96, distance: 64.4
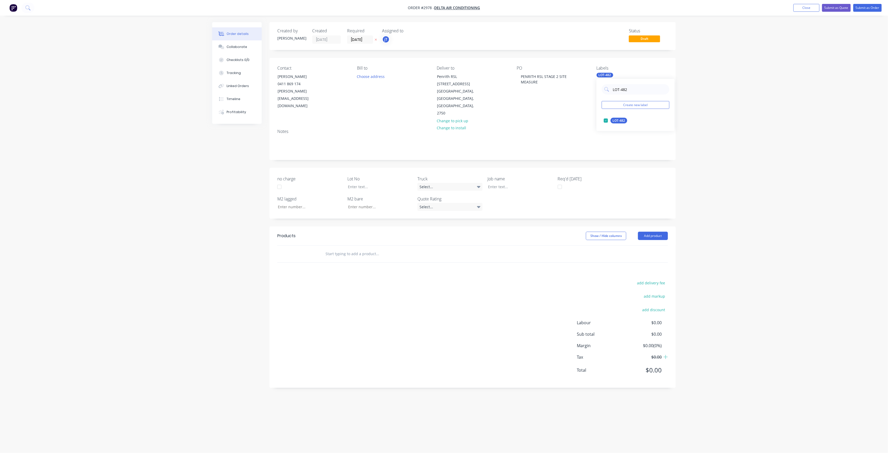
click at [602, 96] on div "LOT-482 Create new label LOT-482 edit" at bounding box center [636, 105] width 78 height 52
click at [620, 140] on div "75INT" at bounding box center [617, 142] width 13 height 6
drag, startPoint x: 620, startPoint y: 94, endPoint x: 611, endPoint y: 93, distance: 9.7
click at [611, 93] on div "75" at bounding box center [636, 89] width 68 height 10
type input "MAIN"
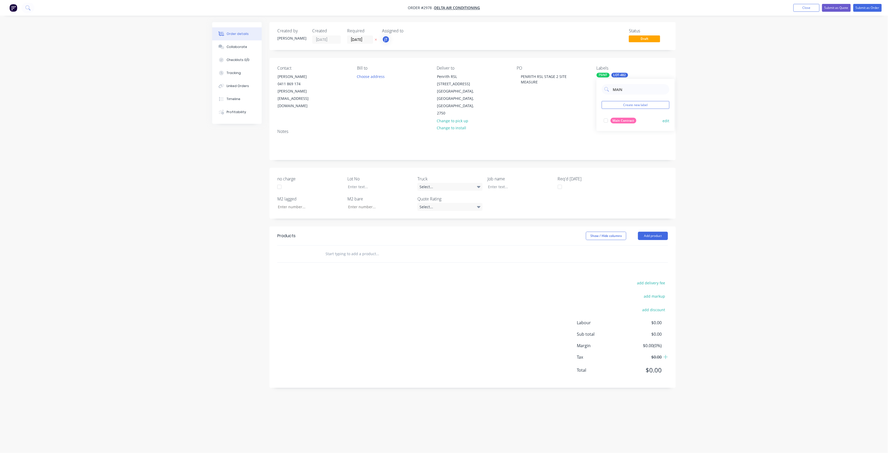
click at [620, 117] on button "Main Contract" at bounding box center [620, 120] width 37 height 7
drag, startPoint x: 374, startPoint y: 168, endPoint x: 361, endPoint y: 153, distance: 20.1
click at [374, 183] on div at bounding box center [376, 187] width 65 height 8
drag, startPoint x: 542, startPoint y: 83, endPoint x: 504, endPoint y: 64, distance: 42.3
click at [504, 64] on div "Contact [PERSON_NAME] 0411 869 174 [PERSON_NAME][EMAIL_ADDRESS][DOMAIN_NAME] [P…" at bounding box center [473, 91] width 406 height 67
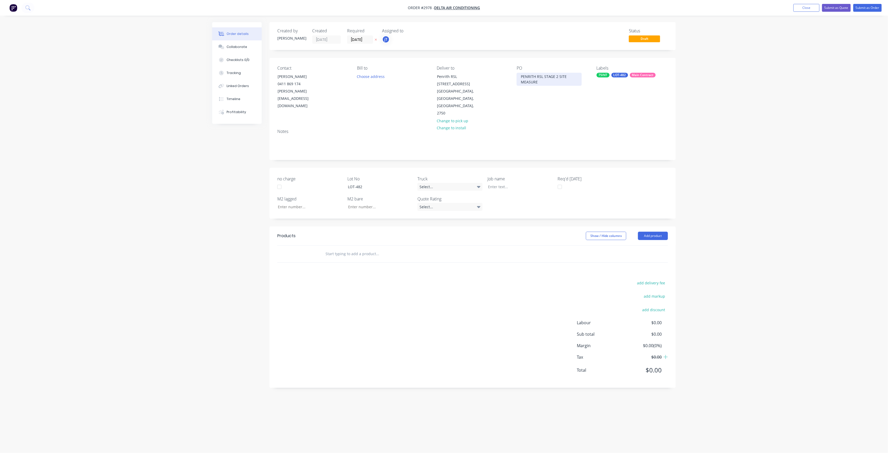
click at [532, 84] on div "PENRITH RSL STAGE 2 SITE MEASURE" at bounding box center [549, 79] width 65 height 13
drag, startPoint x: 542, startPoint y: 83, endPoint x: 521, endPoint y: 78, distance: 21.8
click at [521, 78] on div "PENRITH RSL STAGE 2 SITE MEASURE" at bounding box center [549, 79] width 65 height 13
copy div "PENRITH RSL STAGE 2 SITE MEASURE"
click at [504, 170] on div "no charge Lot No LOT-482 Truck Select... Job name Req'd [DATE] M2 lagged M2 bar…" at bounding box center [473, 193] width 406 height 51
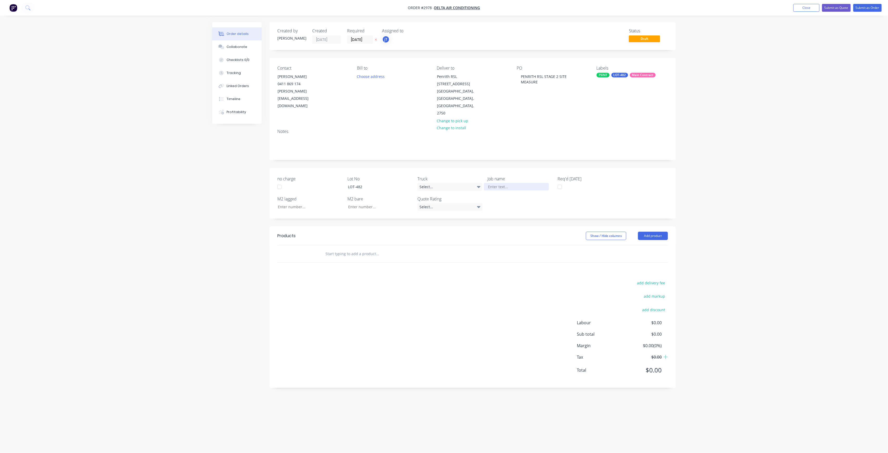
click at [509, 183] on div at bounding box center [516, 187] width 65 height 8
paste div
drag, startPoint x: 368, startPoint y: 240, endPoint x: 364, endPoint y: 240, distance: 4.4
click at [368, 254] on input "text" at bounding box center [377, 259] width 104 height 10
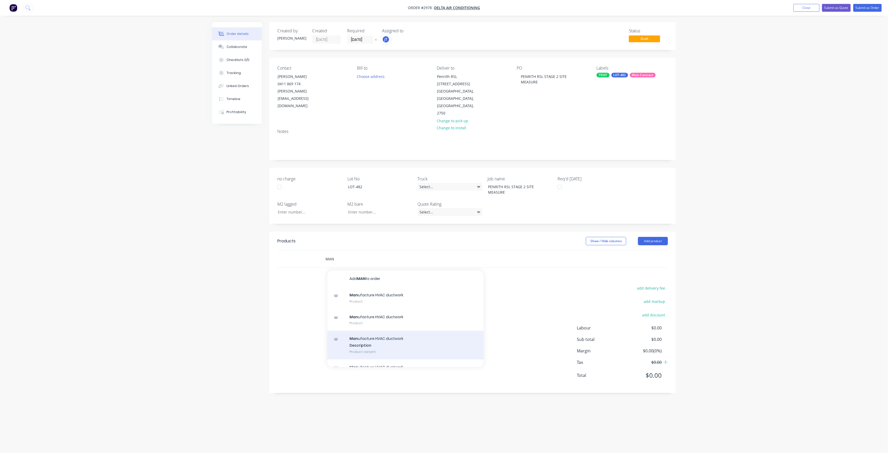
type input "MAN"
click at [379, 331] on div "Man ufacture HVAC ductwork Description Product variant" at bounding box center [406, 345] width 156 height 29
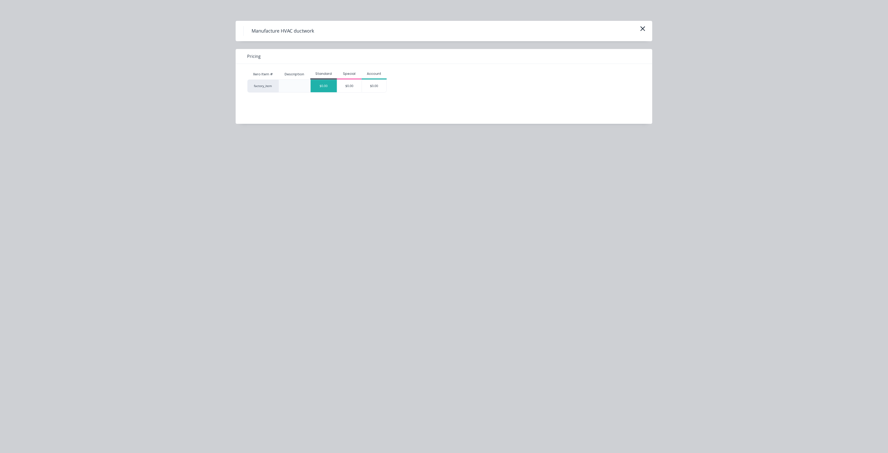
click at [329, 84] on div "$0.00" at bounding box center [324, 86] width 26 height 13
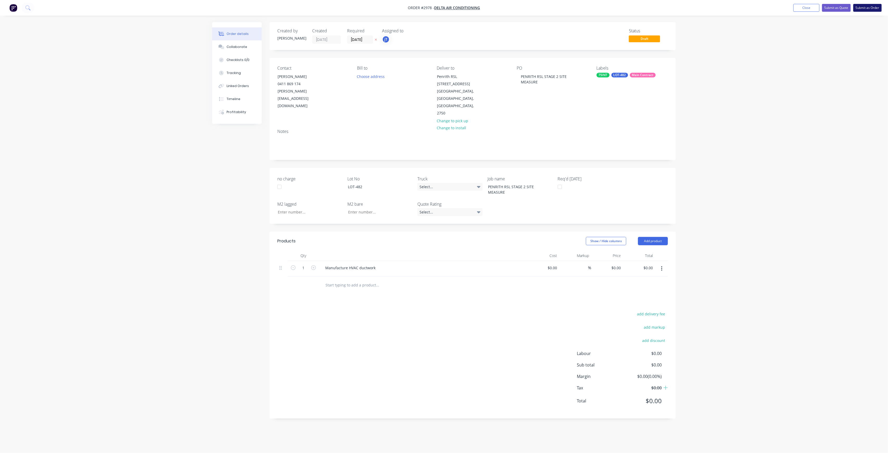
click at [865, 9] on button "Submit as Order" at bounding box center [868, 8] width 28 height 8
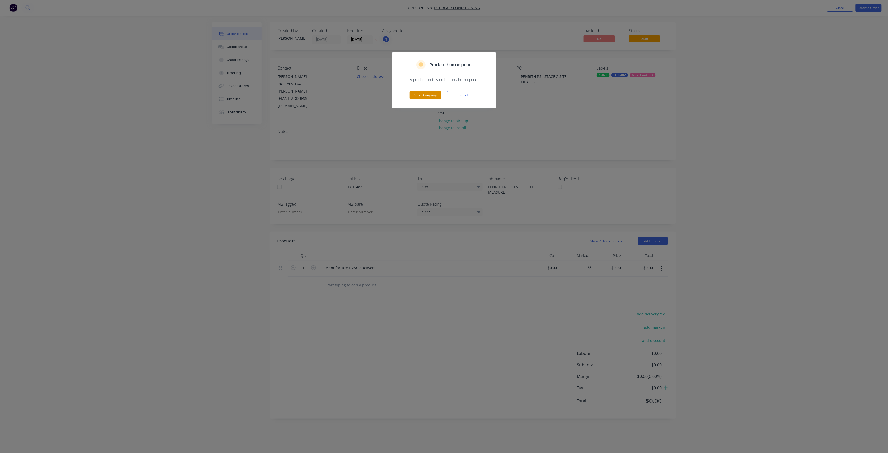
click at [440, 95] on button "Submit anyway" at bounding box center [425, 95] width 31 height 8
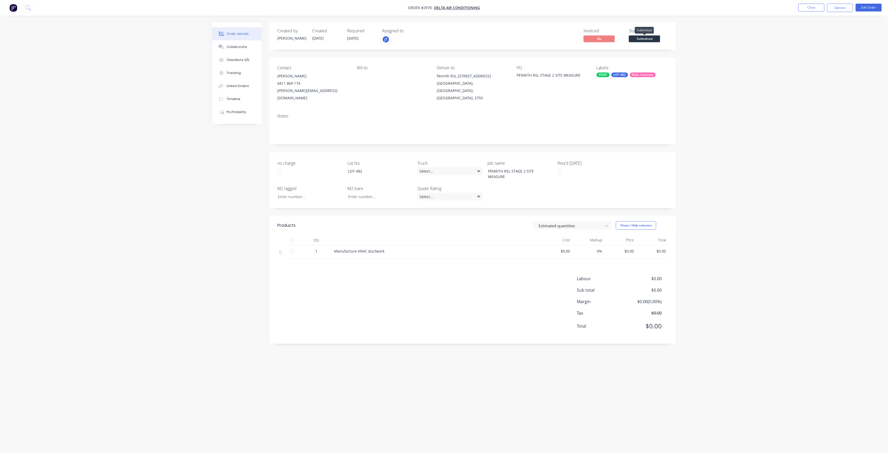
click at [656, 38] on span "Submitted" at bounding box center [644, 38] width 31 height 7
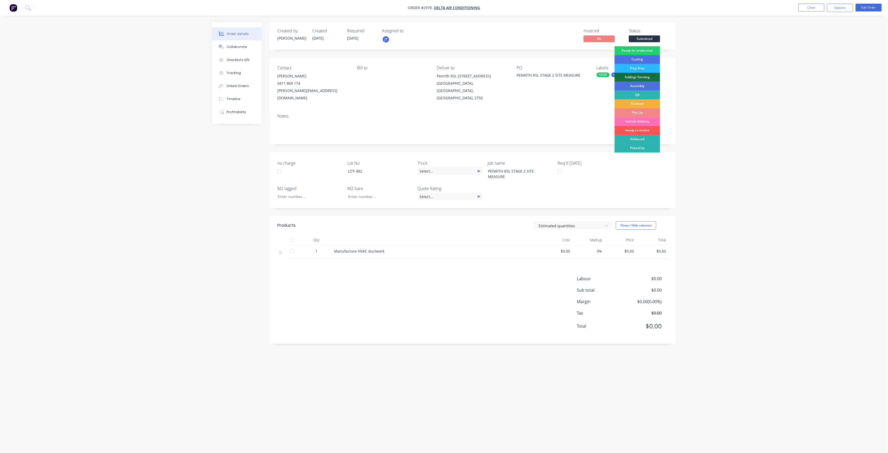
click at [646, 45] on div "Created by [PERSON_NAME] Created [DATE] Required [DATE] Assigned to jT Invoiced…" at bounding box center [473, 36] width 406 height 28
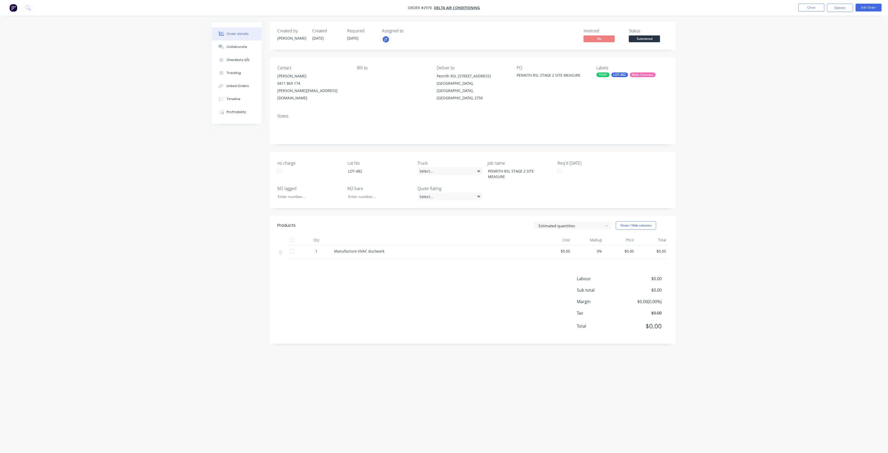
click at [654, 40] on span "Submitted" at bounding box center [644, 38] width 31 height 7
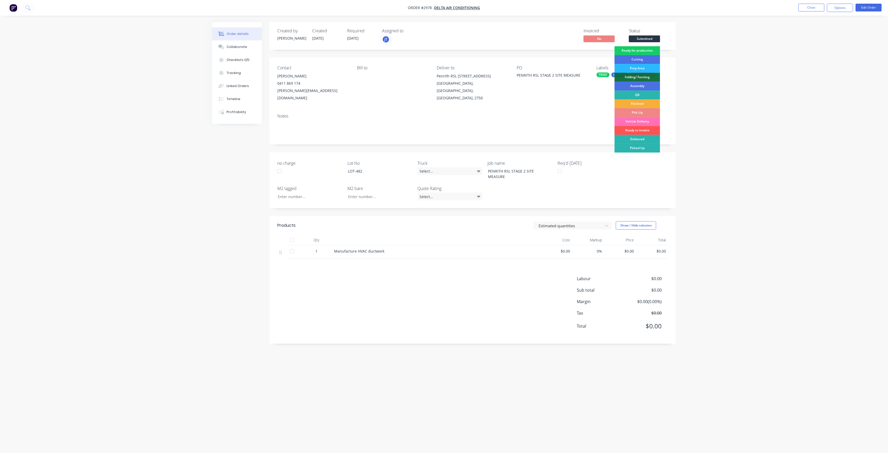
click at [652, 50] on div "Ready for production" at bounding box center [638, 50] width 46 height 9
